Goal: Navigation & Orientation: Find specific page/section

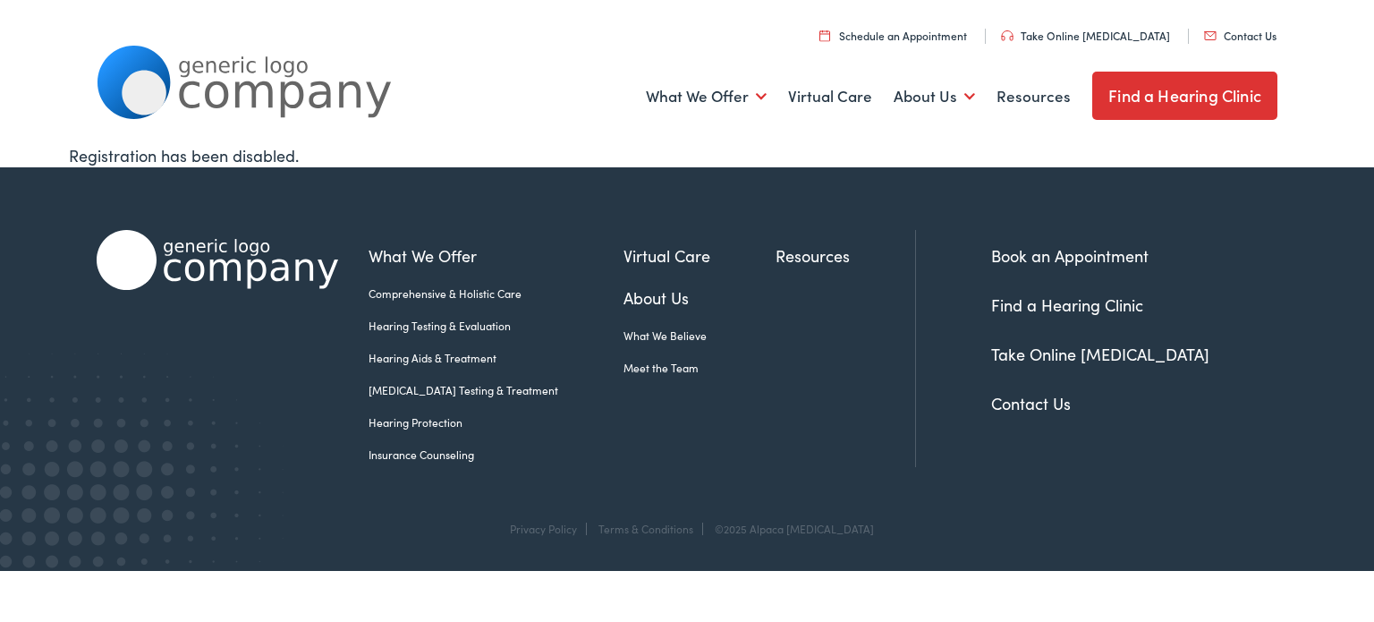
click at [623, 293] on link "About Us" at bounding box center [699, 297] width 152 height 24
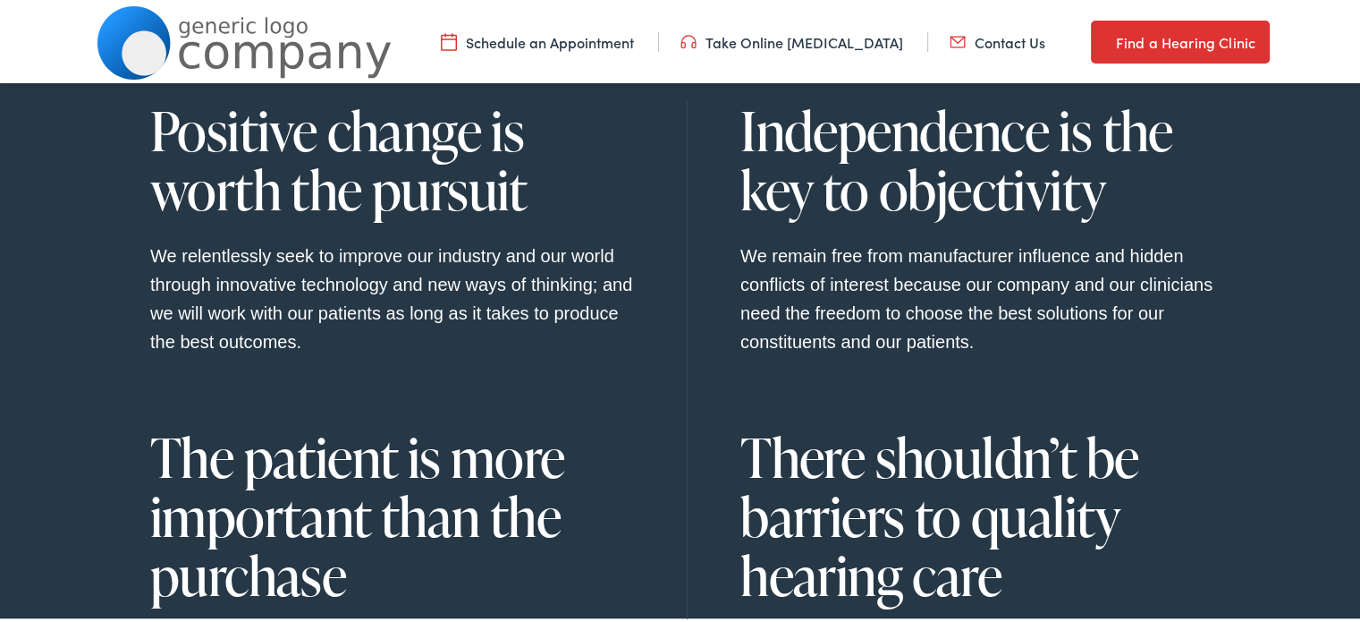
scroll to position [1550, 0]
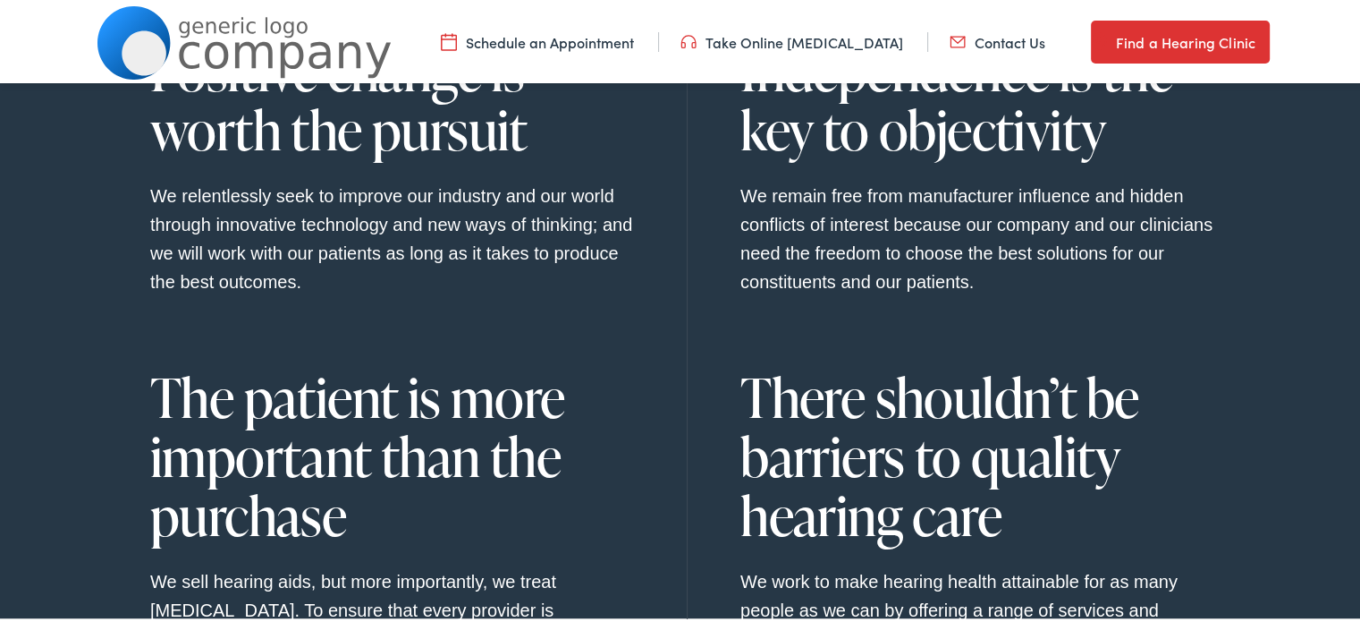
click at [1137, 34] on link "Find a Hearing Clinic" at bounding box center [1180, 39] width 179 height 43
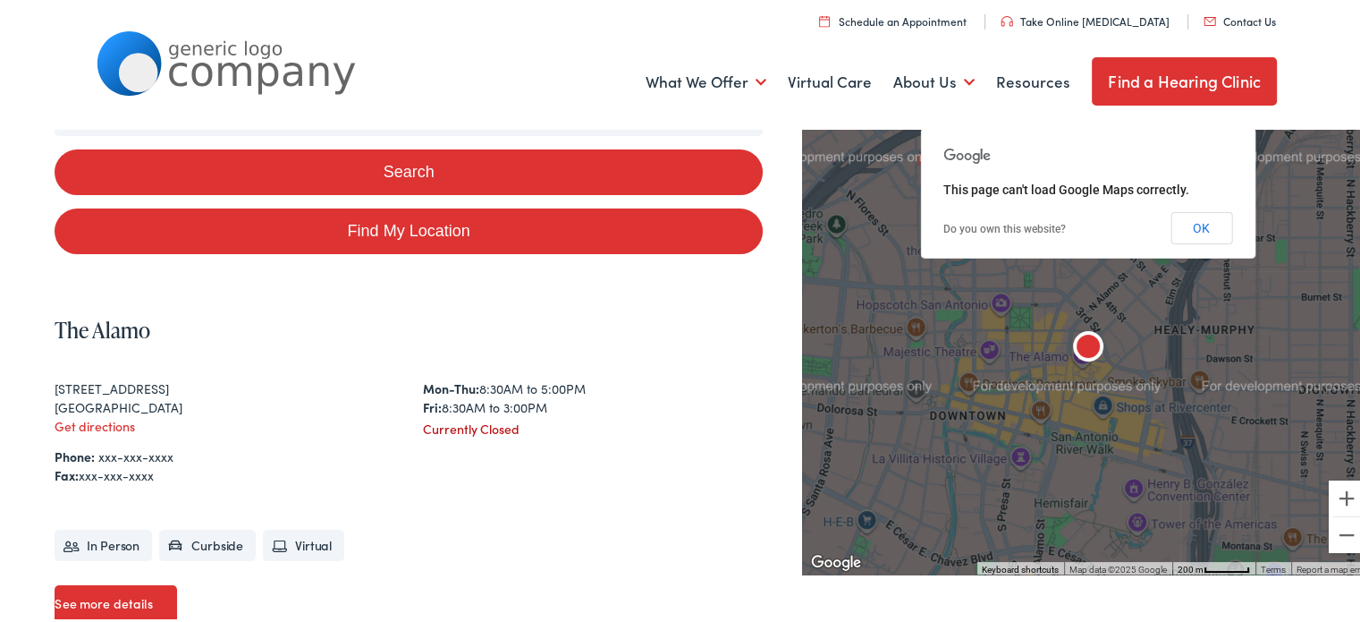
scroll to position [238, 0]
